Goal: Transaction & Acquisition: Subscribe to service/newsletter

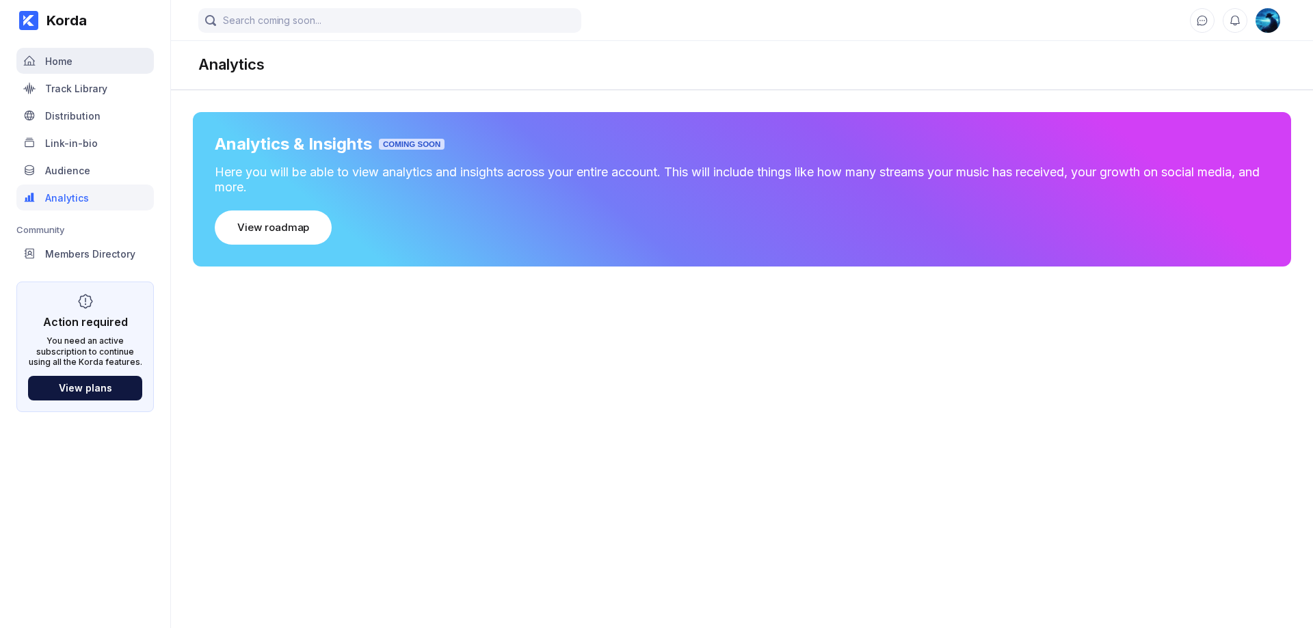
click at [76, 71] on div "Home" at bounding box center [84, 61] width 137 height 26
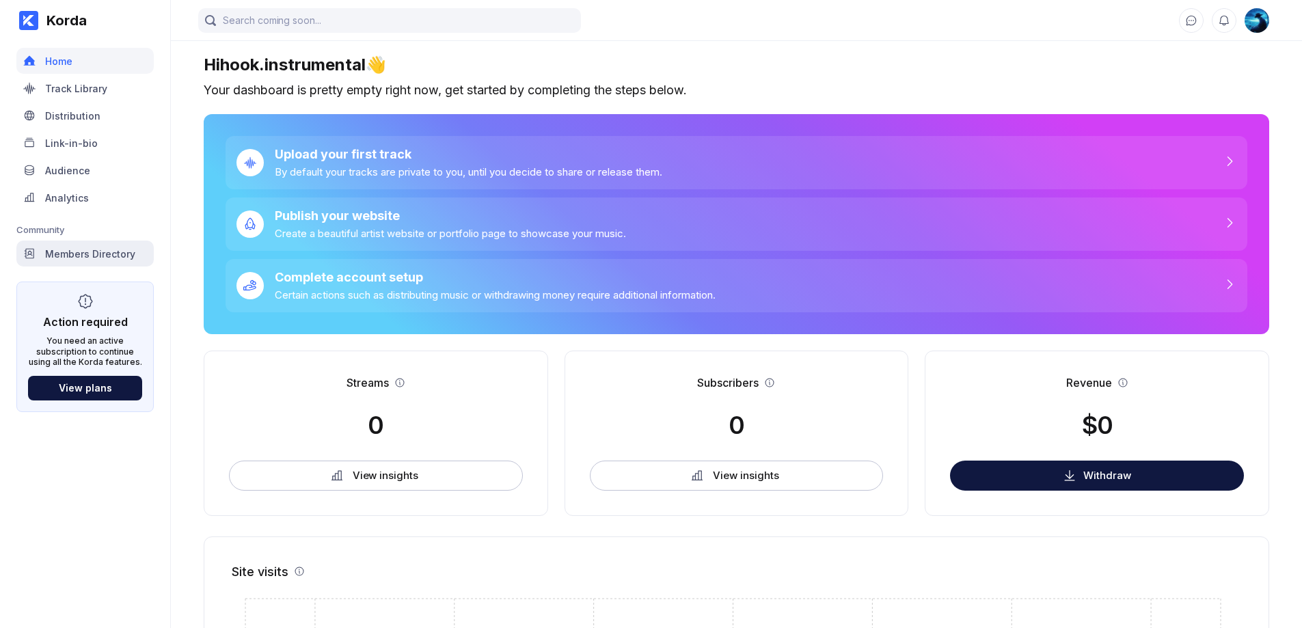
click at [104, 253] on div "Members Directory" at bounding box center [90, 254] width 90 height 12
click at [66, 106] on div "Distribution" at bounding box center [84, 116] width 137 height 26
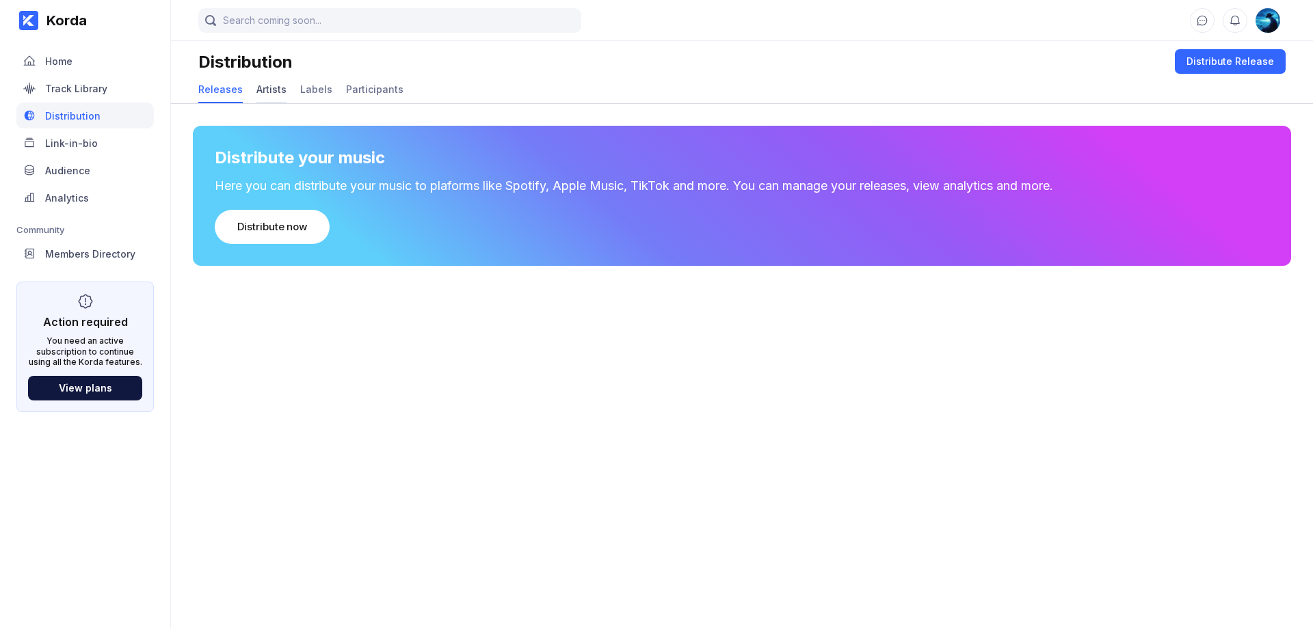
click at [263, 94] on div "Artists" at bounding box center [271, 89] width 30 height 12
click at [243, 223] on div "Add artist" at bounding box center [261, 227] width 49 height 14
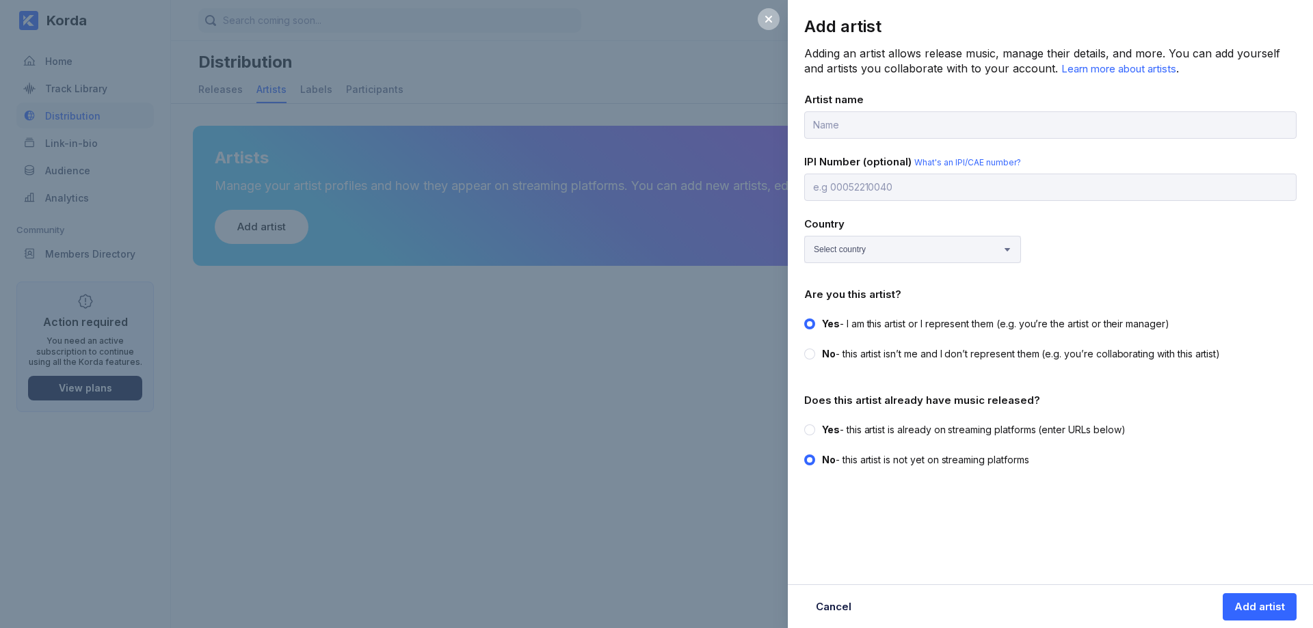
click at [883, 125] on input "text" at bounding box center [1050, 124] width 492 height 27
drag, startPoint x: 1038, startPoint y: 425, endPoint x: 1030, endPoint y: 425, distance: 7.5
click at [1038, 425] on div "Yes - this artist is already on streaming platforms (enter URLs below)" at bounding box center [974, 430] width 304 height 14
click at [805, 424] on input "Yes - this artist is already on streaming platforms (enter URLs below)" at bounding box center [804, 423] width 1 height 1
radio input "true"
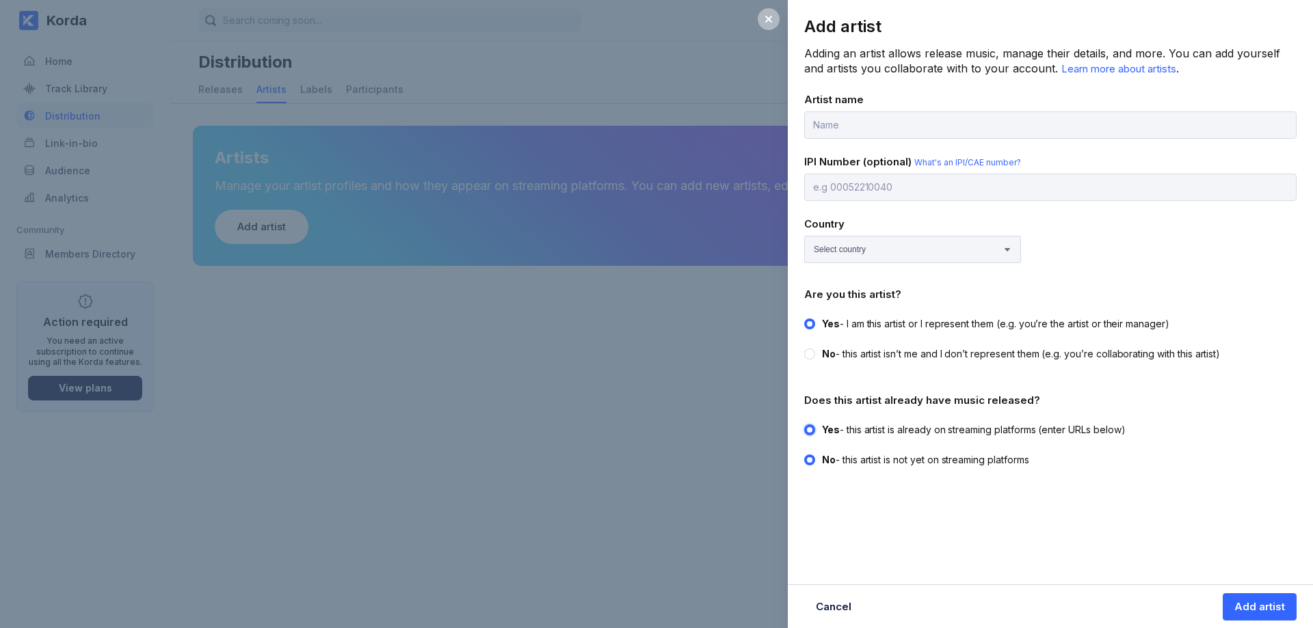
radio input "false"
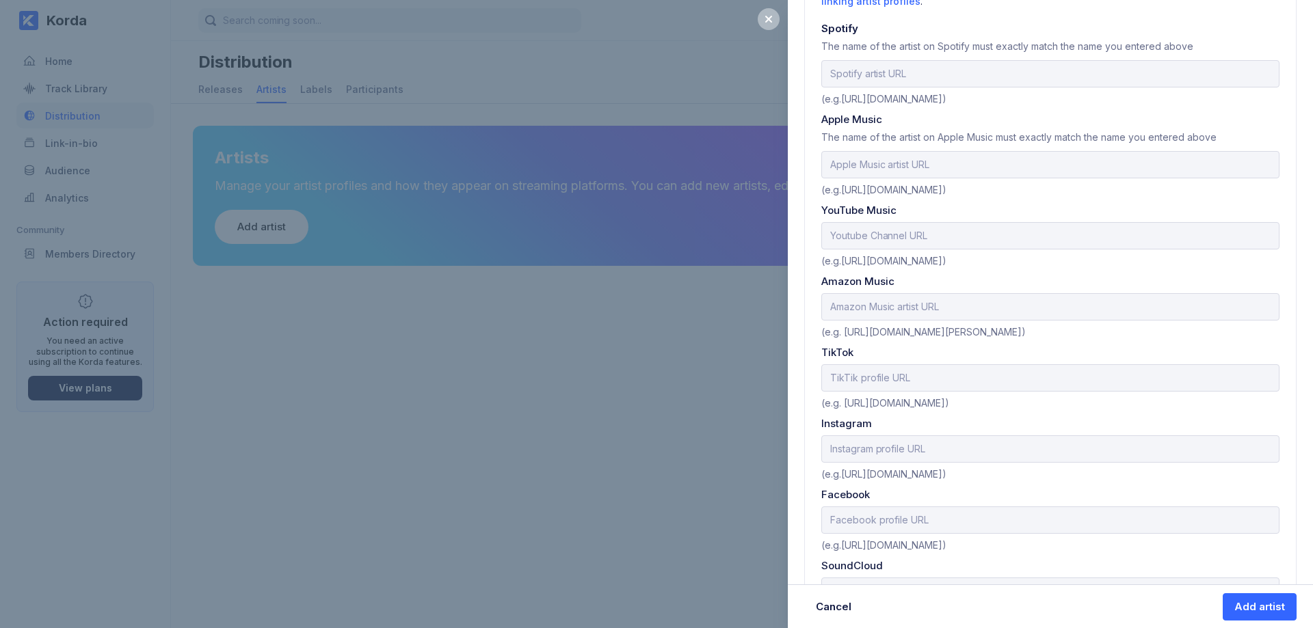
scroll to position [267, 0]
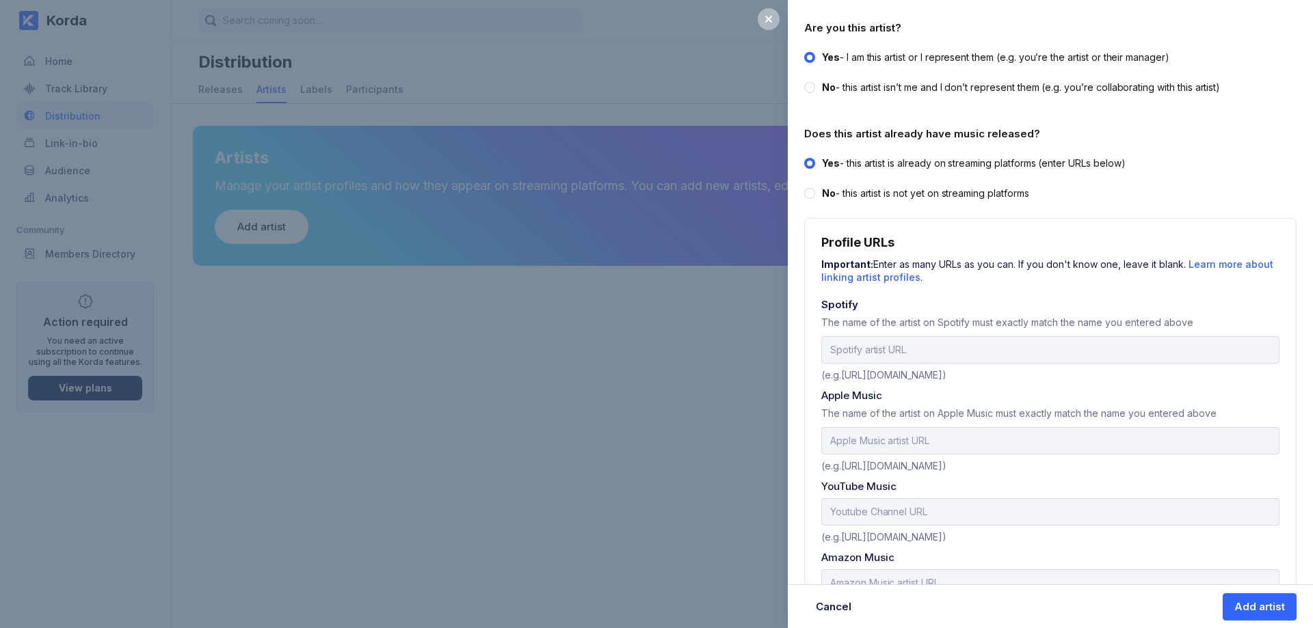
click at [710, 329] on div "Add artist Adding an artist allows release music, manage their details, and mor…" at bounding box center [656, 314] width 1313 height 628
click at [775, 17] on div at bounding box center [768, 19] width 22 height 22
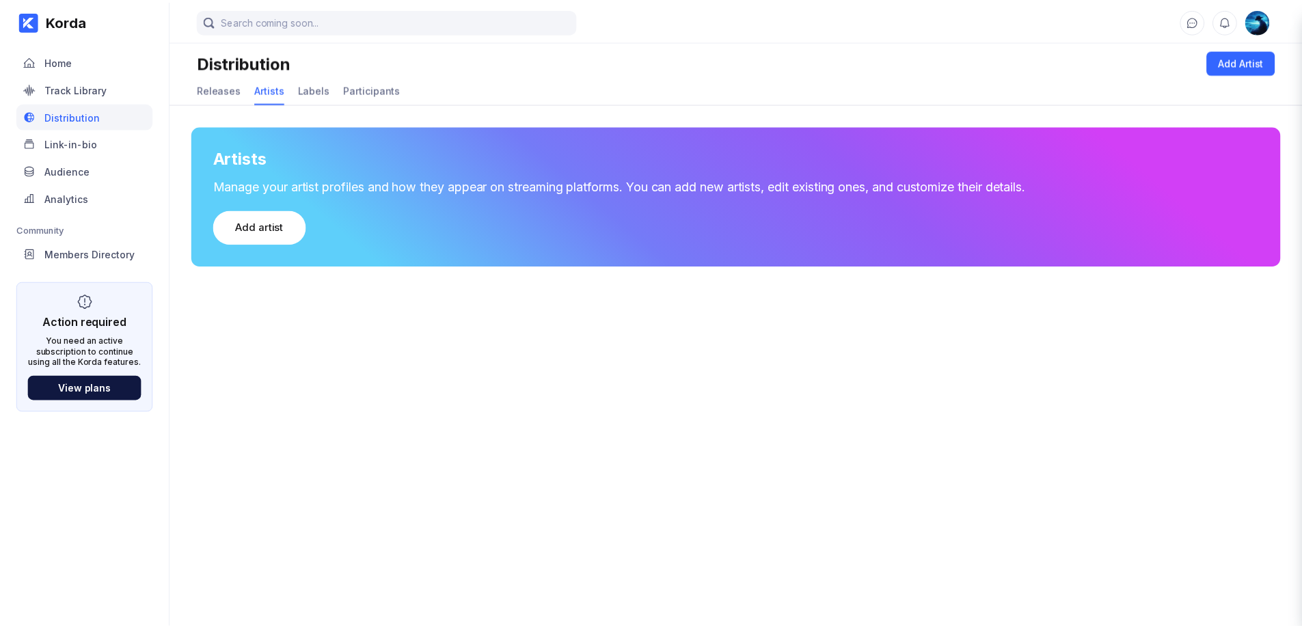
scroll to position [0, 0]
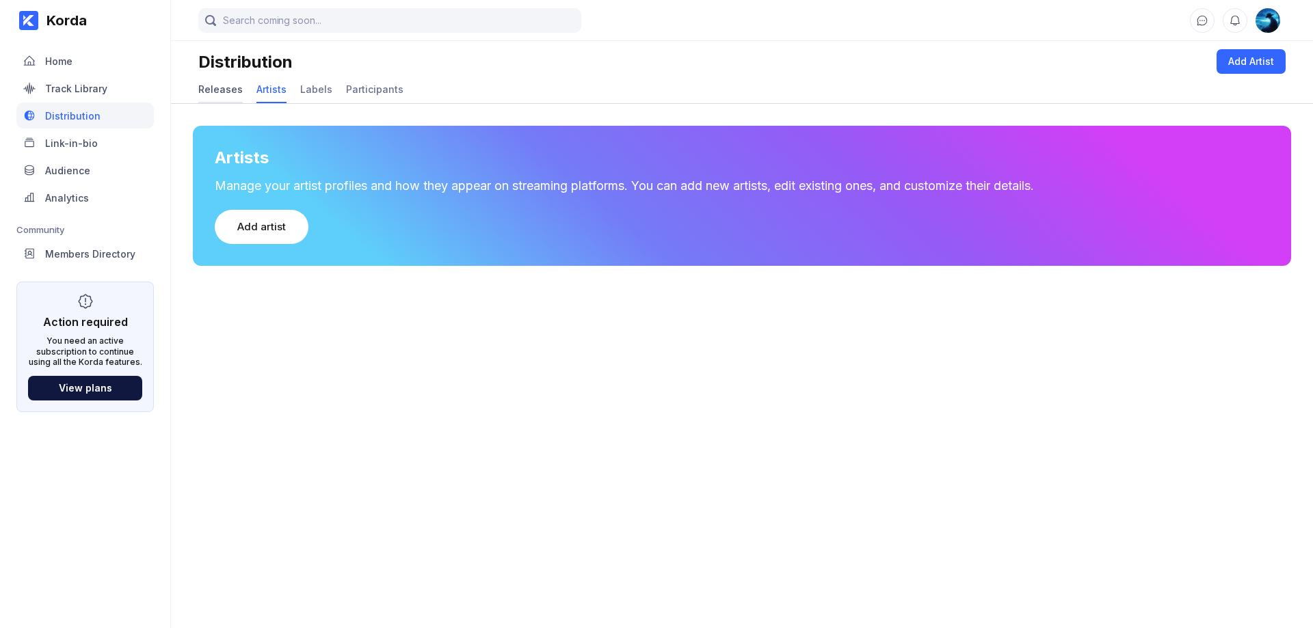
click at [204, 88] on div "Releases" at bounding box center [220, 89] width 44 height 12
click at [288, 220] on div "Distribute now" at bounding box center [272, 227] width 70 height 14
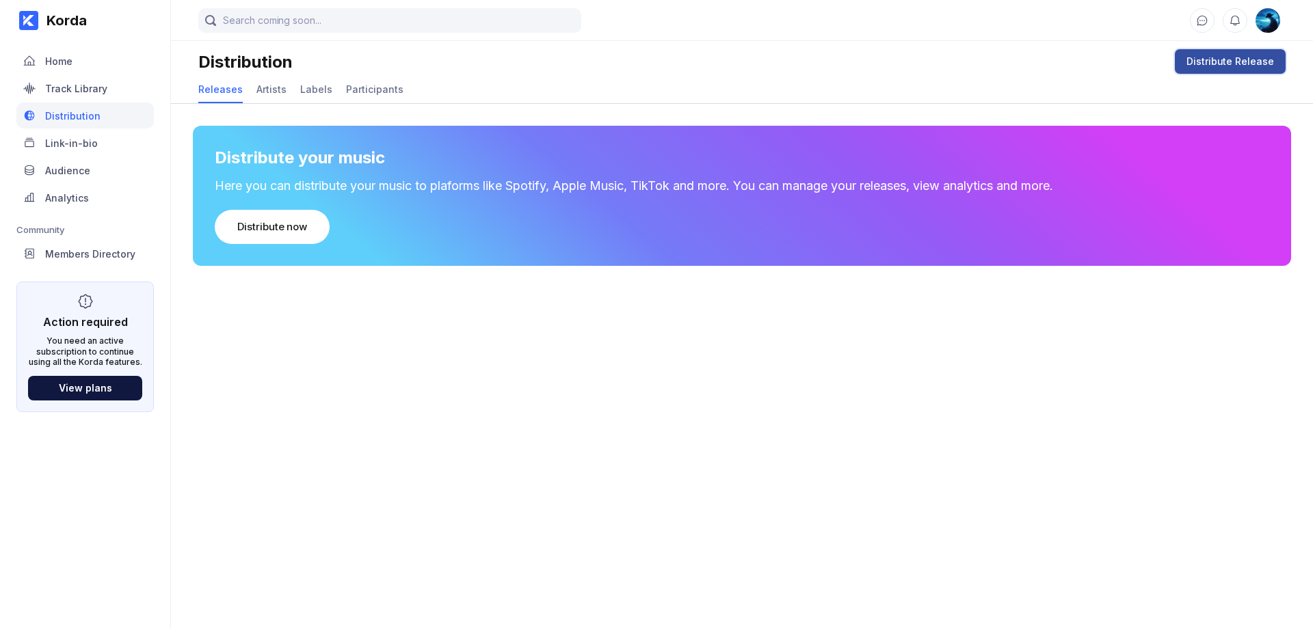
click at [1237, 62] on div "Distribute Release" at bounding box center [1230, 62] width 88 height 14
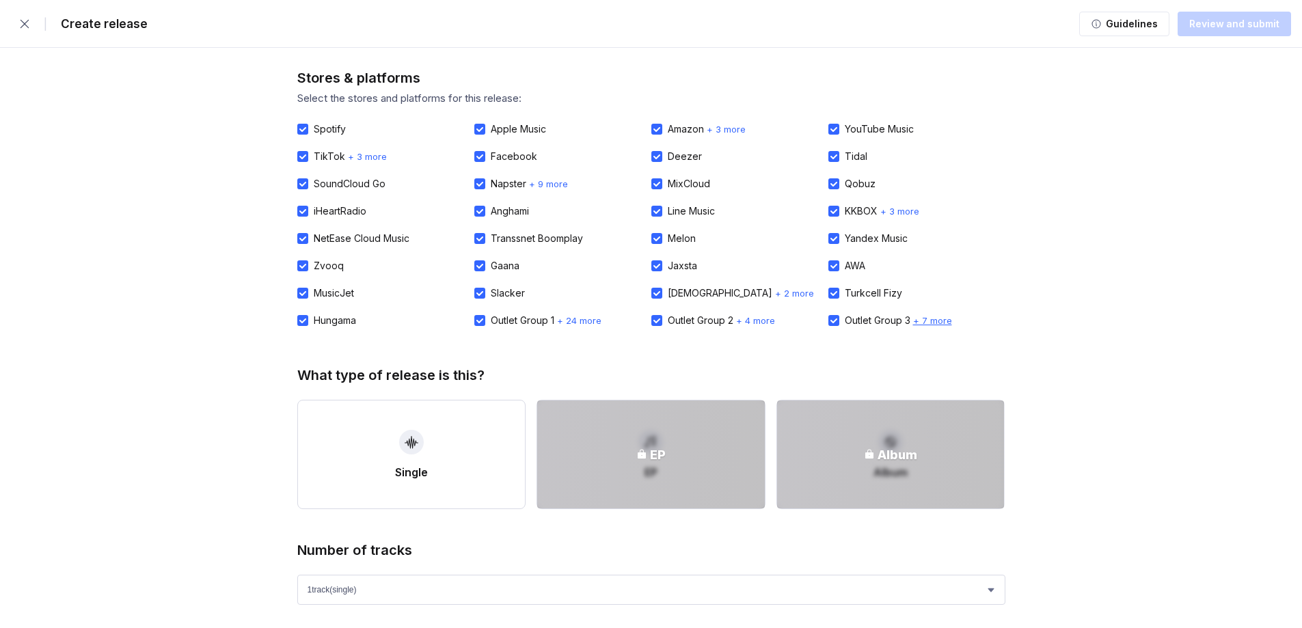
click at [932, 321] on span "+ 7 more" at bounding box center [932, 320] width 39 height 11
click at [1162, 30] on button "Guidelines" at bounding box center [1124, 24] width 90 height 25
click at [13, 29] on button "button" at bounding box center [24, 23] width 27 height 27
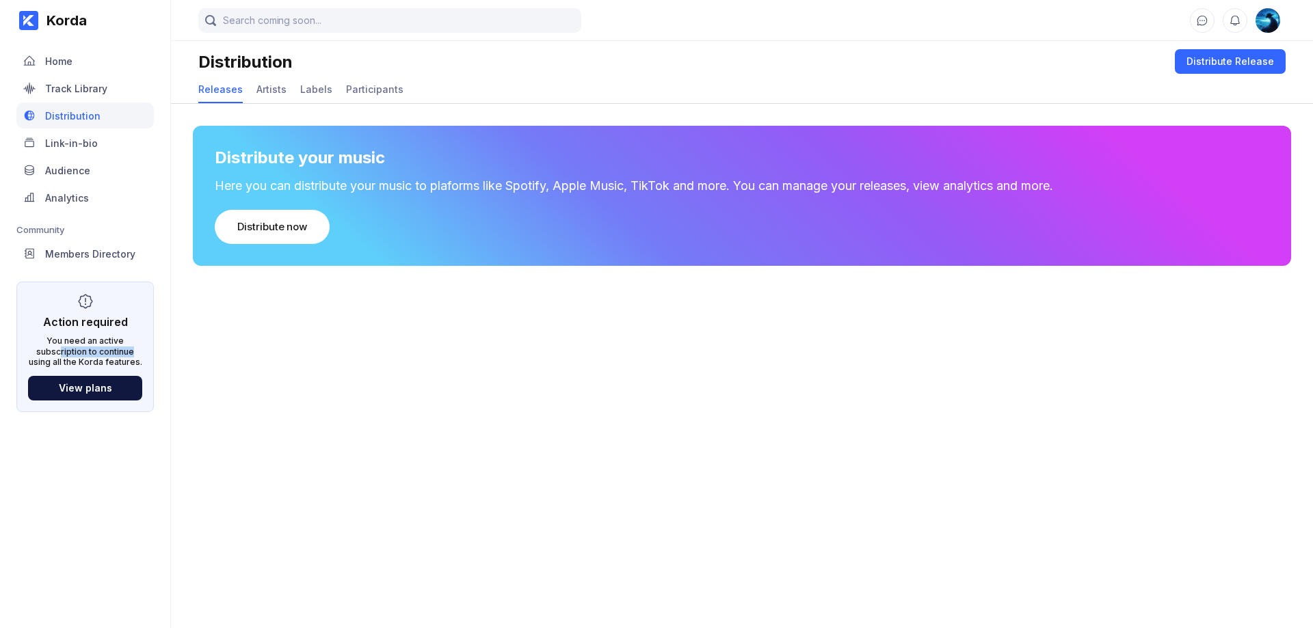
drag, startPoint x: 82, startPoint y: 354, endPoint x: 130, endPoint y: 353, distance: 47.9
click at [138, 352] on div "You need an active subscription to continue using all the Korda features." at bounding box center [85, 352] width 114 height 32
drag, startPoint x: 60, startPoint y: 366, endPoint x: 118, endPoint y: 368, distance: 58.1
click at [118, 367] on div "You need an active subscription to continue using all the Korda features." at bounding box center [85, 352] width 114 height 32
click at [119, 258] on div "Members Directory" at bounding box center [90, 254] width 90 height 12
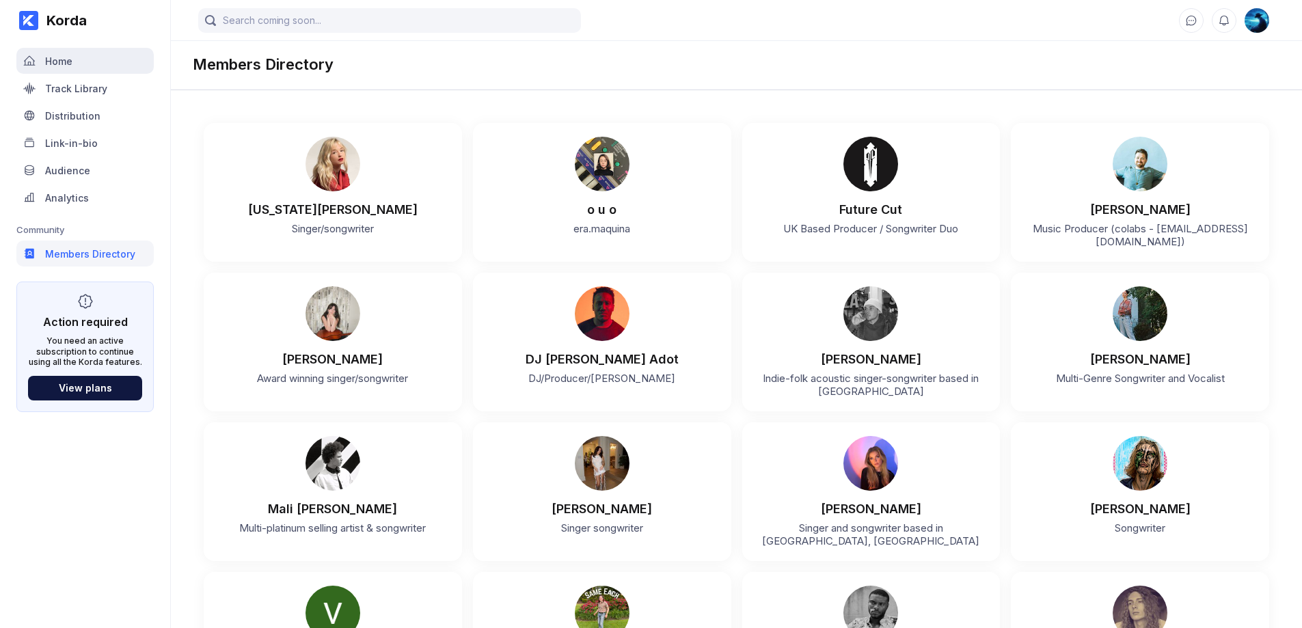
click at [25, 59] on icon at bounding box center [29, 61] width 12 height 12
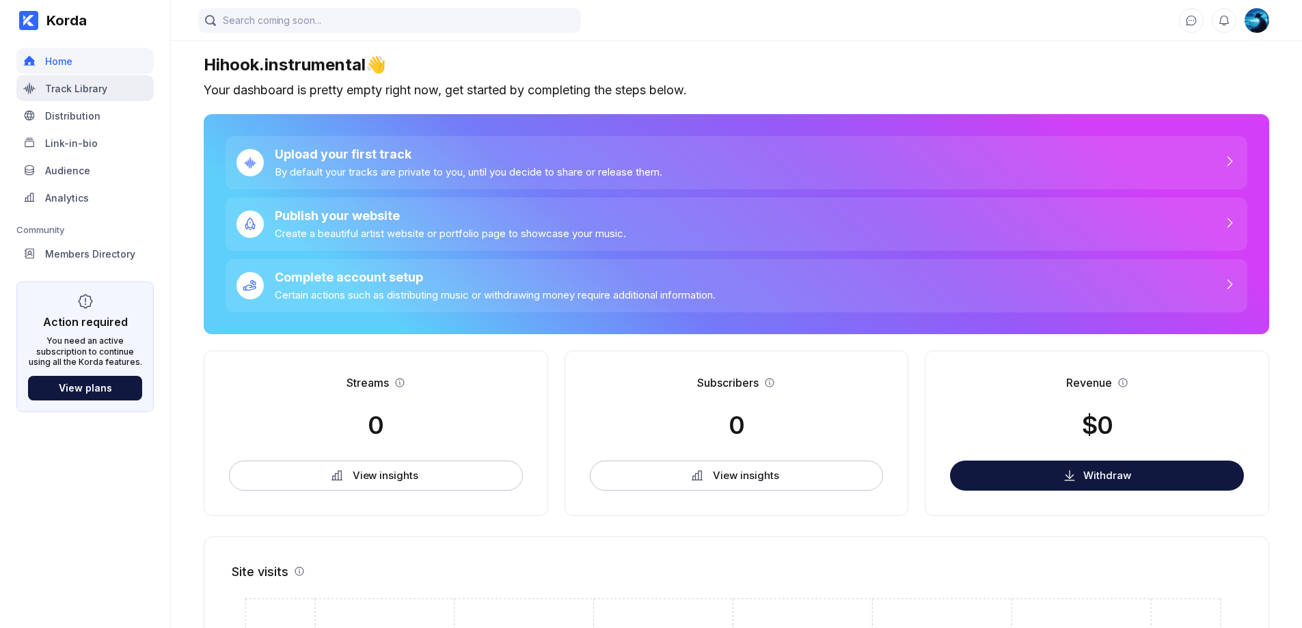
click at [62, 87] on div "Track Library" at bounding box center [76, 89] width 62 height 12
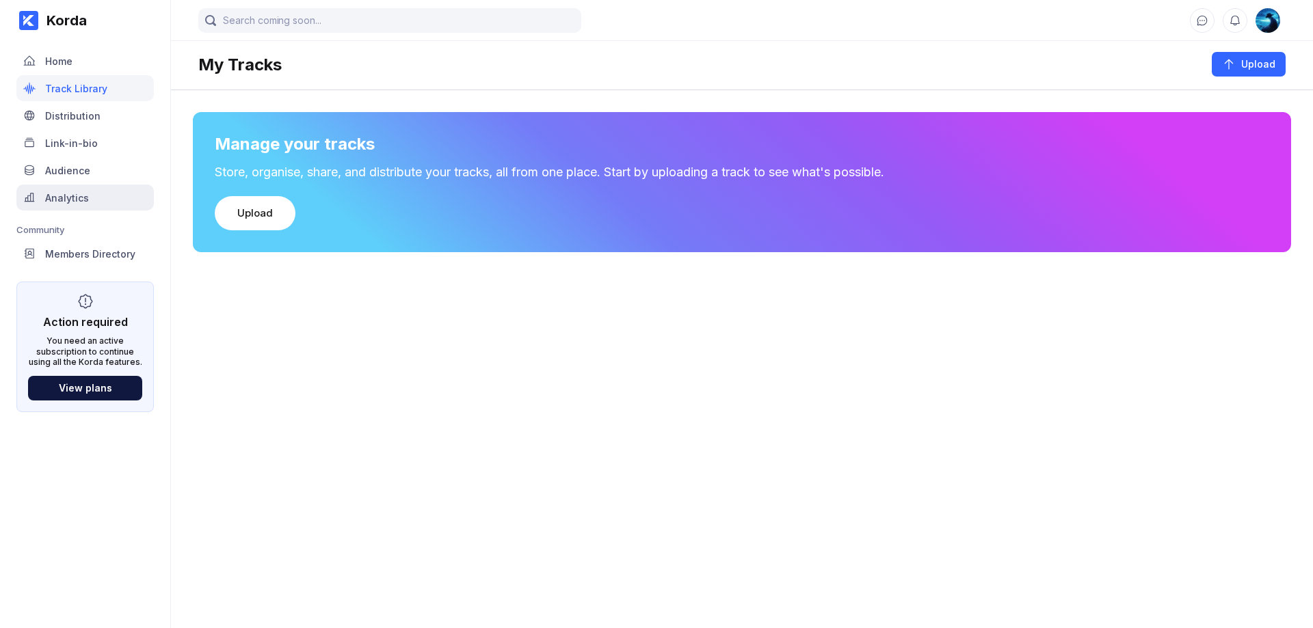
click at [84, 201] on div "Analytics" at bounding box center [67, 198] width 44 height 12
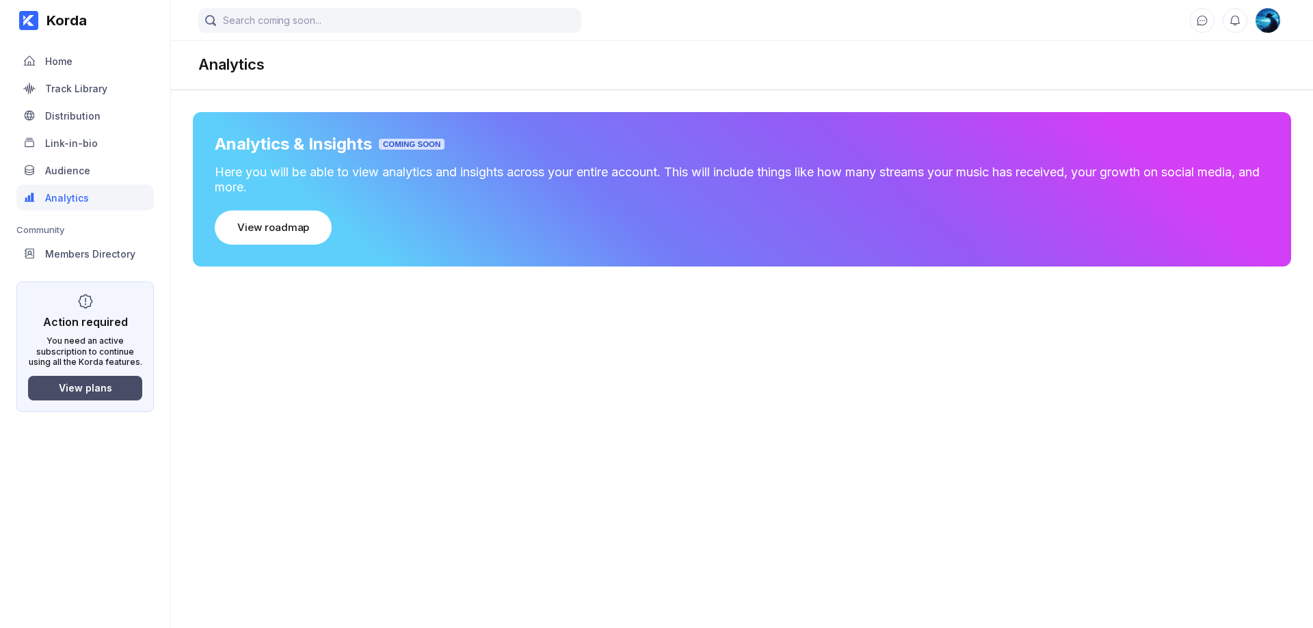
click at [71, 397] on button "View plans" at bounding box center [85, 388] width 114 height 25
